Goal: Information Seeking & Learning: Understand process/instructions

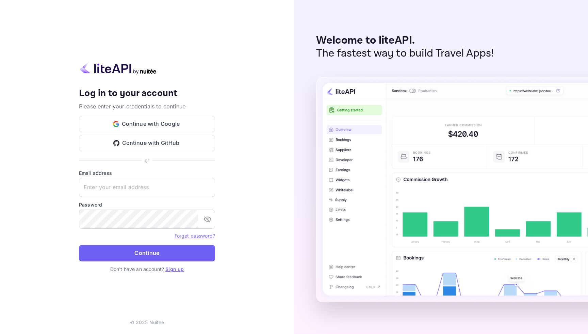
type input "[EMAIL_ADDRESS][DOMAIN_NAME]"
click at [154, 247] on button "Continue" at bounding box center [147, 253] width 136 height 16
